Goal: Entertainment & Leisure: Consume media (video, audio)

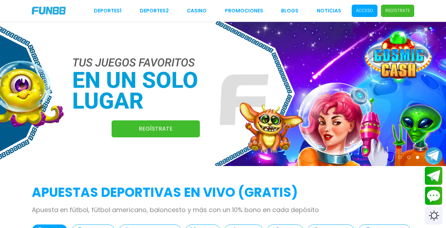
click at [364, 12] on p "Acceso" at bounding box center [364, 10] width 17 height 6
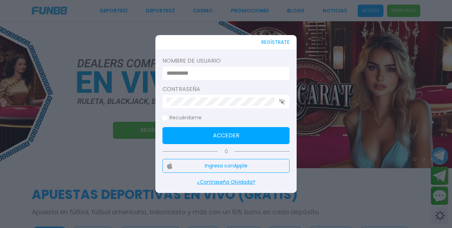
click at [201, 72] on input at bounding box center [224, 73] width 115 height 8
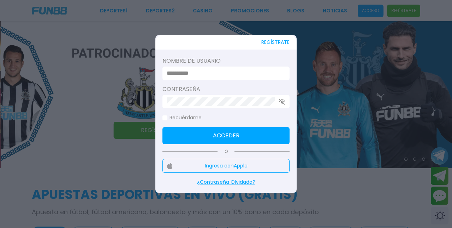
type input "********"
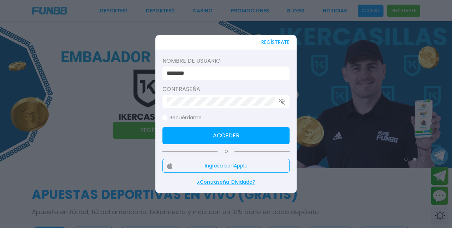
click at [166, 116] on span at bounding box center [165, 117] width 5 height 5
click at [210, 134] on button "Acceder" at bounding box center [226, 135] width 127 height 17
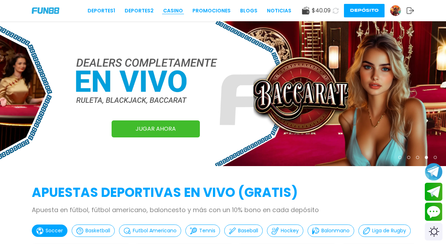
click at [175, 13] on link "CASINO" at bounding box center [173, 10] width 20 height 7
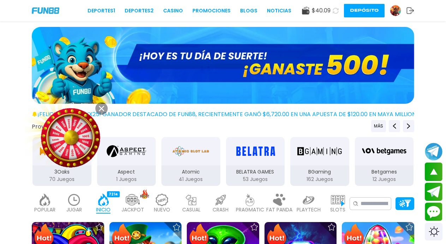
scroll to position [213, 0]
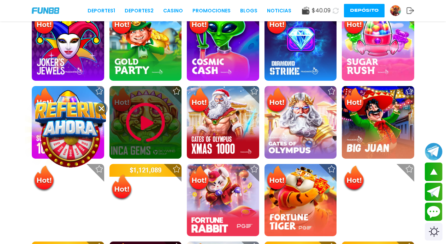
click at [101, 108] on use at bounding box center [101, 108] width 5 height 5
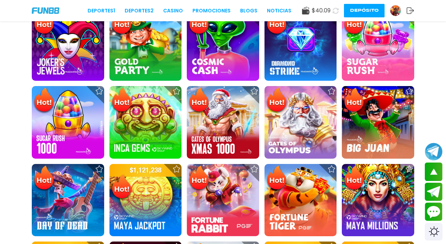
scroll to position [426, 0]
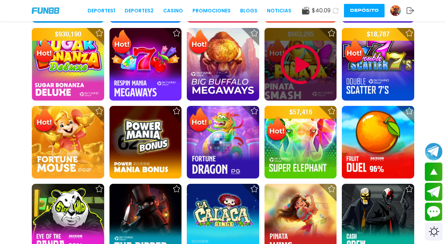
click at [298, 69] on img at bounding box center [301, 64] width 42 height 42
